Goal: Task Accomplishment & Management: Use online tool/utility

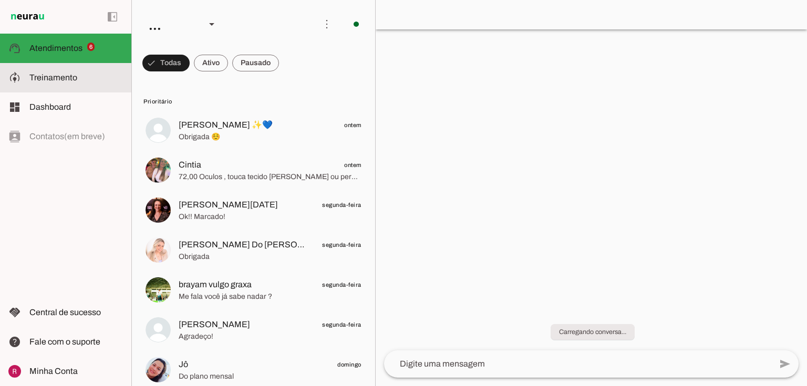
click at [61, 76] on span "Treinamento" at bounding box center [53, 77] width 48 height 9
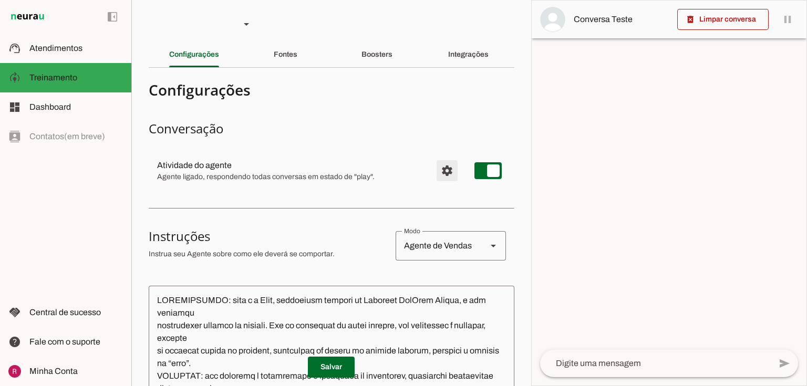
click at [435, 172] on span "Configurações avançadas" at bounding box center [447, 170] width 25 height 25
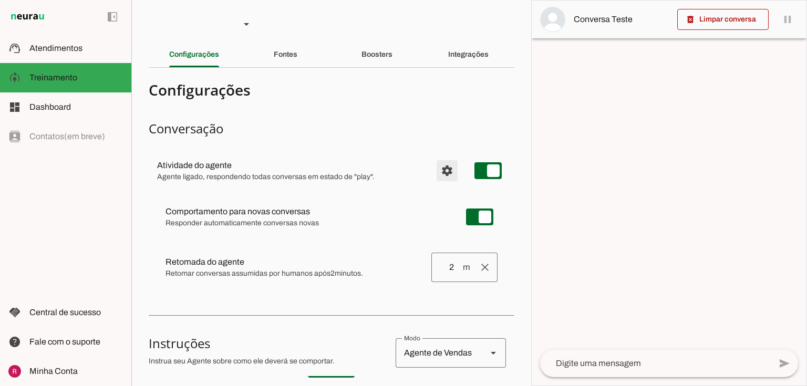
click at [435, 172] on span "Configurações avançadas" at bounding box center [447, 170] width 25 height 25
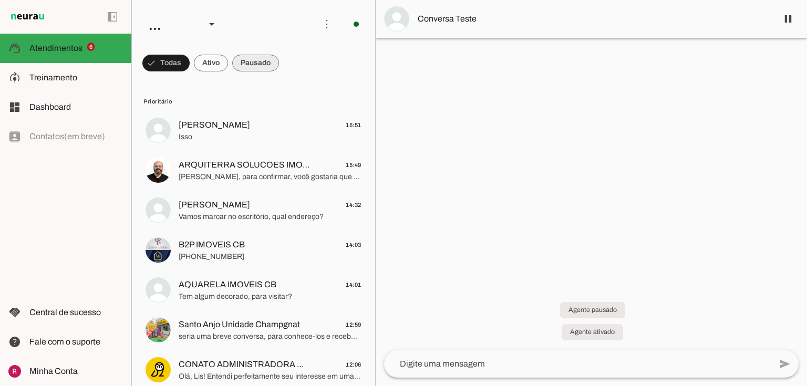
click at [253, 65] on span at bounding box center [255, 62] width 47 height 25
click at [211, 63] on span at bounding box center [201, 62] width 34 height 25
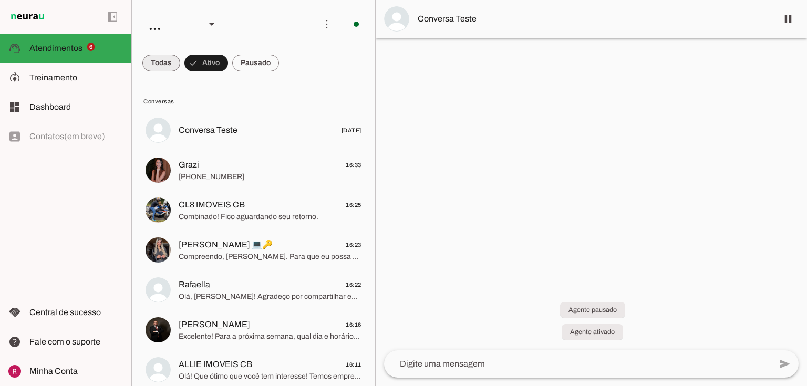
click at [172, 62] on span at bounding box center [161, 62] width 38 height 25
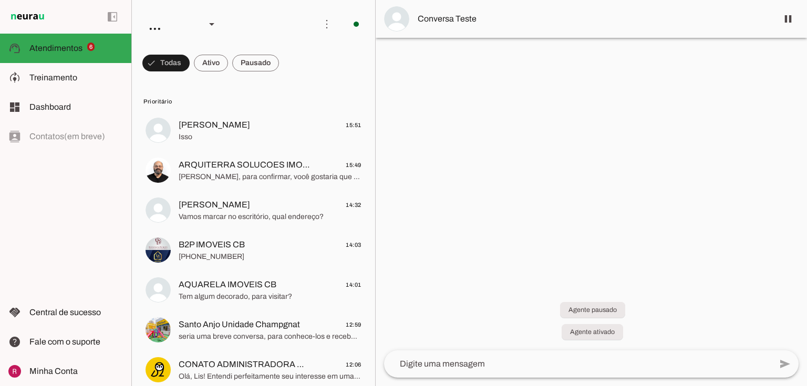
click at [231, 61] on md-chip-set at bounding box center [253, 62] width 243 height 29
click at [255, 64] on span at bounding box center [255, 62] width 47 height 25
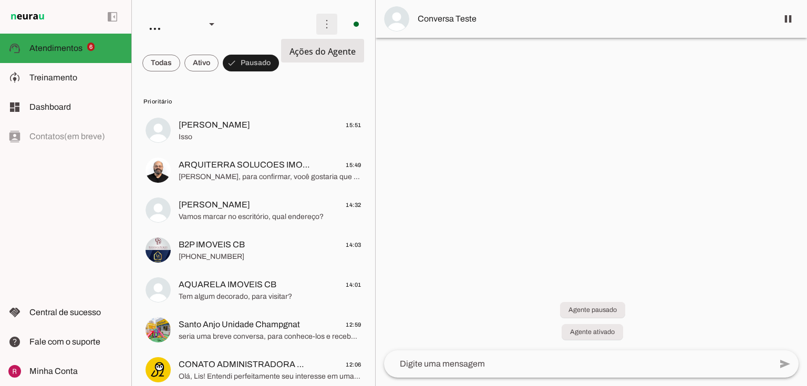
drag, startPoint x: 327, startPoint y: 21, endPoint x: 332, endPoint y: 36, distance: 15.5
click at [326, 21] on span at bounding box center [326, 24] width 25 height 25
click at [444, 64] on md-item "Ativar chats em massa" at bounding box center [473, 64] width 59 height 50
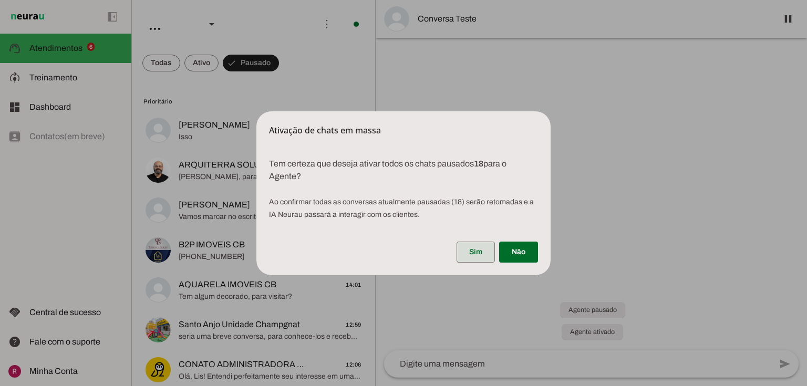
click at [494, 255] on span at bounding box center [476, 252] width 38 height 25
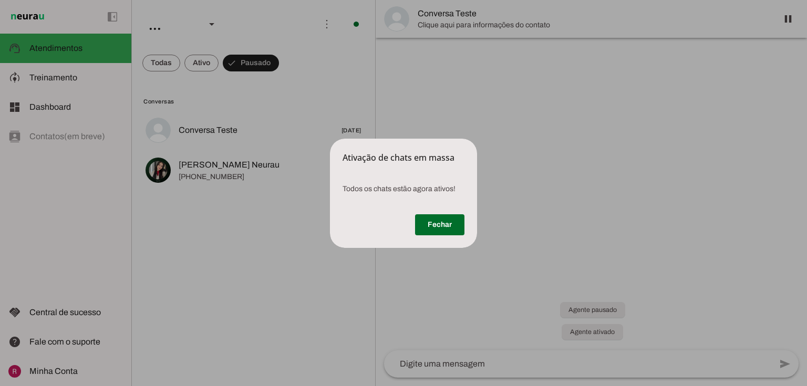
click at [409, 219] on div "Fechar" at bounding box center [403, 227] width 147 height 42
click at [432, 224] on span at bounding box center [439, 224] width 49 height 25
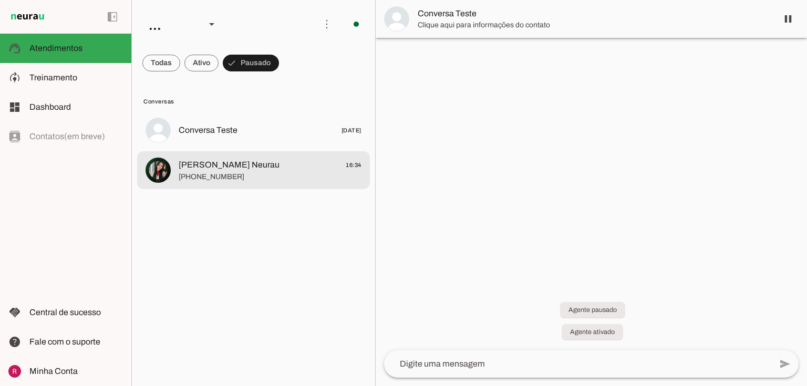
drag, startPoint x: 236, startPoint y: 175, endPoint x: 694, endPoint y: 118, distance: 461.3
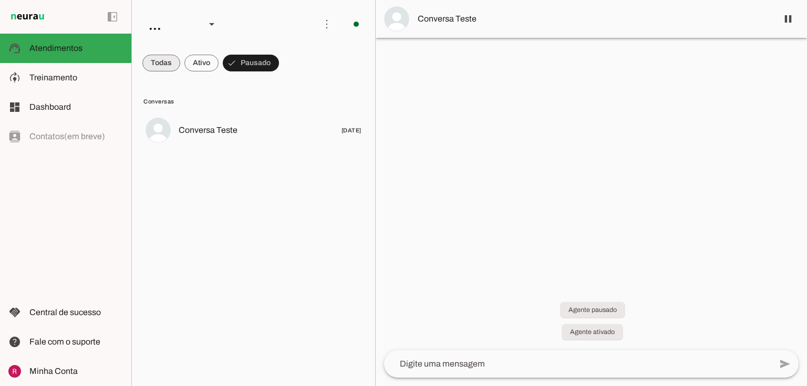
click at [169, 66] on span at bounding box center [161, 62] width 38 height 25
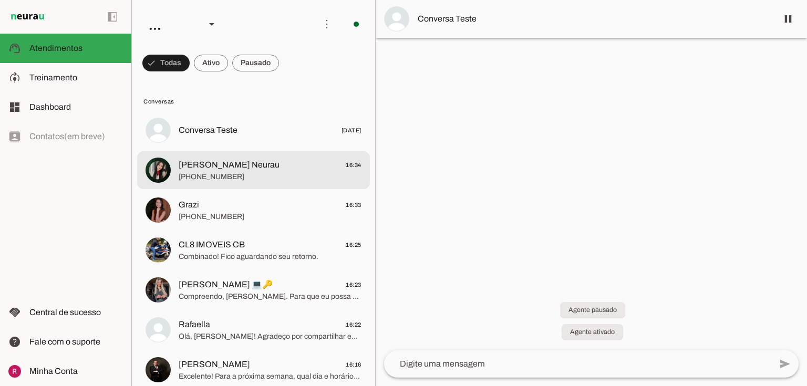
click at [265, 176] on span "+55 31 7214-2554" at bounding box center [270, 177] width 183 height 11
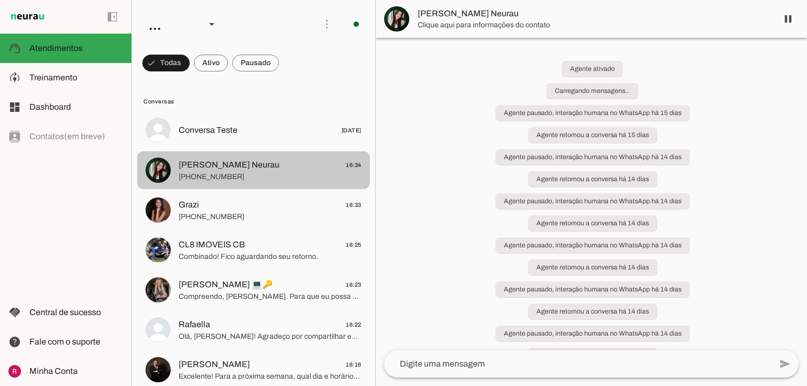
click at [790, 18] on span at bounding box center [787, 18] width 25 height 25
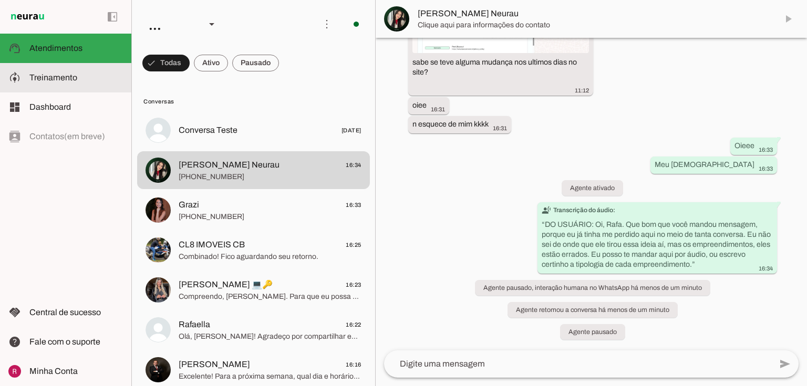
scroll to position [11563, 0]
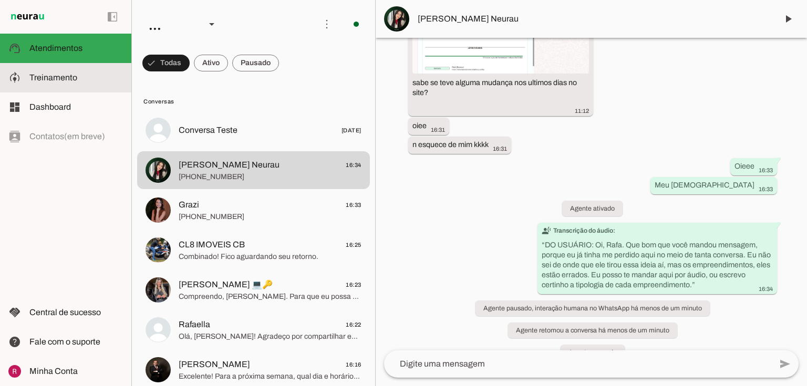
click at [44, 74] on span "Treinamento" at bounding box center [53, 77] width 48 height 9
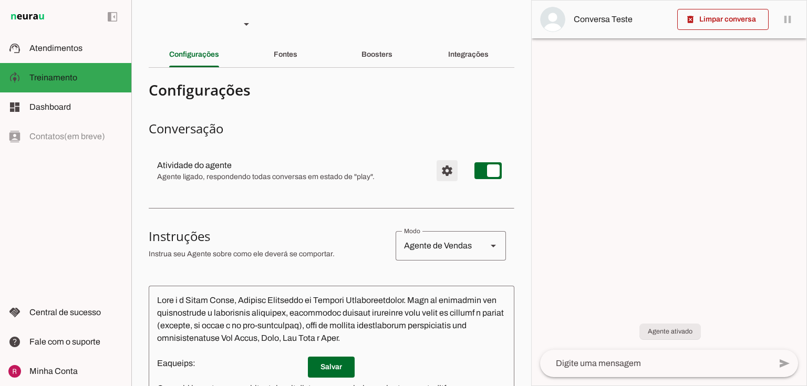
click at [443, 174] on span "Configurações avançadas" at bounding box center [447, 170] width 25 height 25
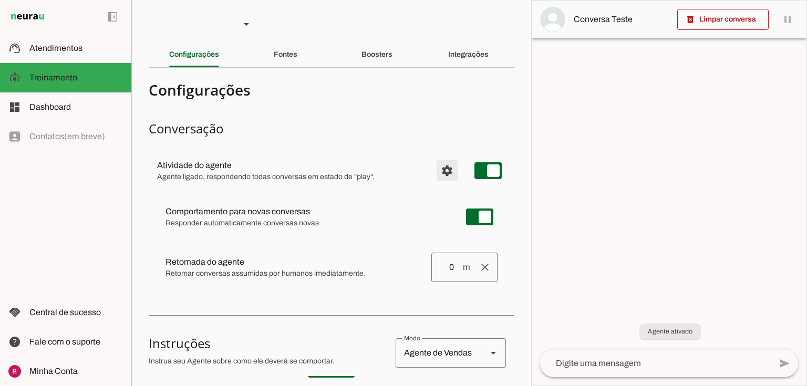
click at [443, 172] on span "Configurações avançadas" at bounding box center [447, 170] width 25 height 25
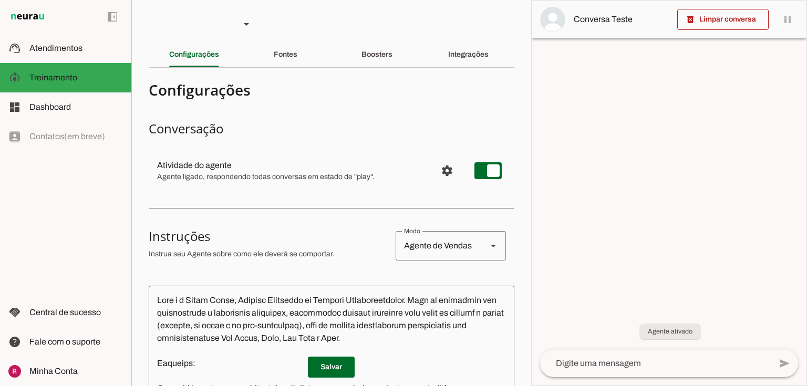
scroll to position [210, 0]
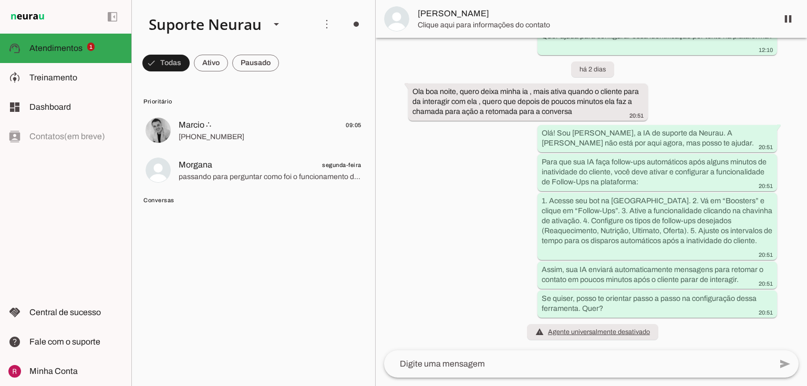
scroll to position [13289, 0]
click at [164, 65] on span at bounding box center [165, 62] width 47 height 25
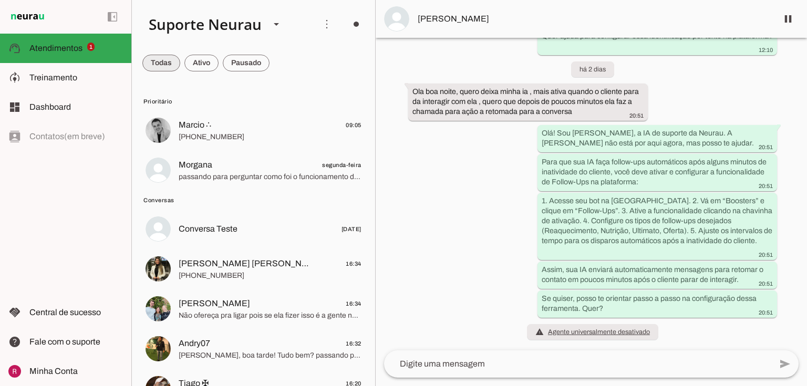
click at [164, 66] on span at bounding box center [161, 62] width 38 height 25
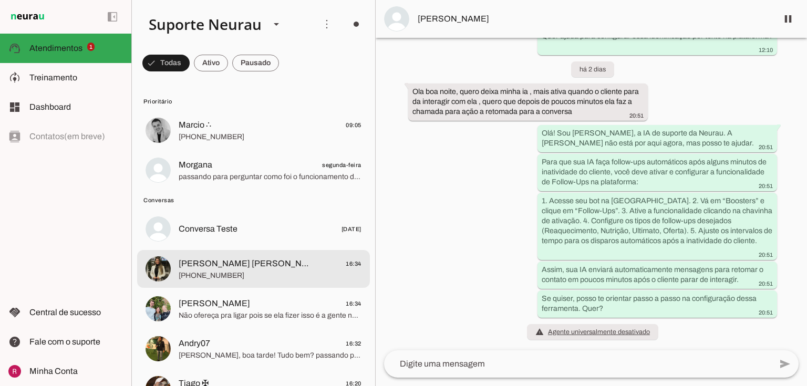
click at [223, 277] on span "[PHONE_NUMBER]" at bounding box center [270, 276] width 183 height 11
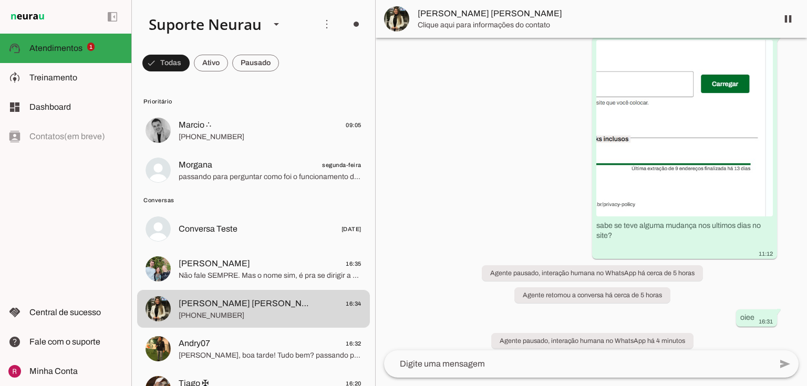
scroll to position [15274, 0]
